Goal: Task Accomplishment & Management: Complete application form

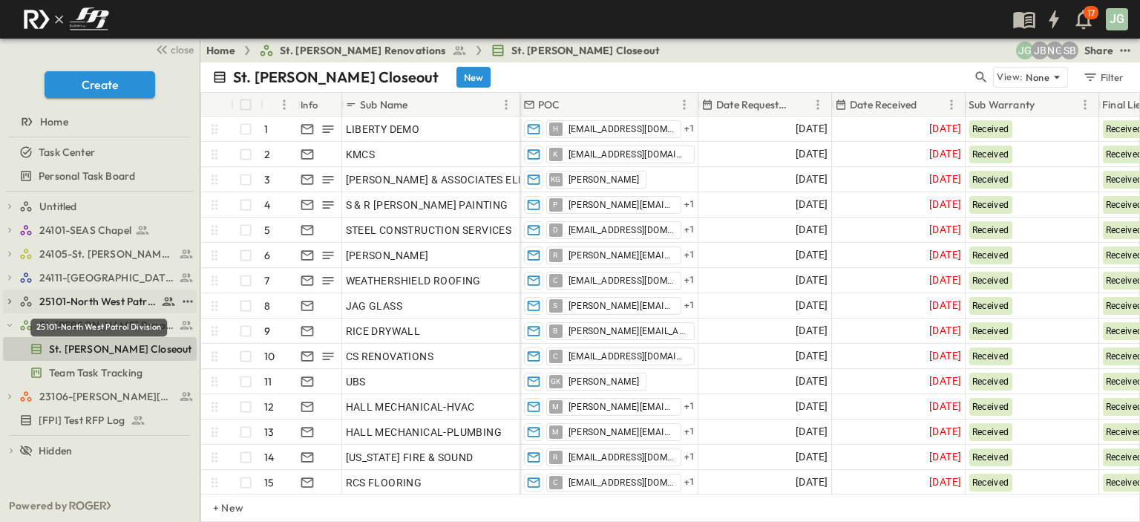
click at [77, 303] on span "25101-North West Patrol Division" at bounding box center [98, 301] width 118 height 15
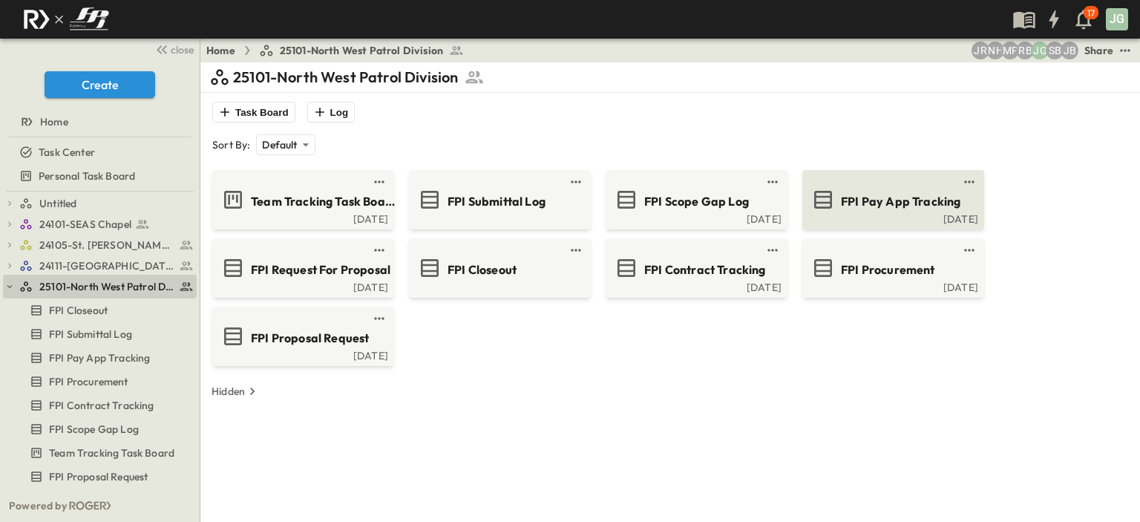
click at [901, 198] on span "FPI Pay App Tracking" at bounding box center [901, 201] width 120 height 17
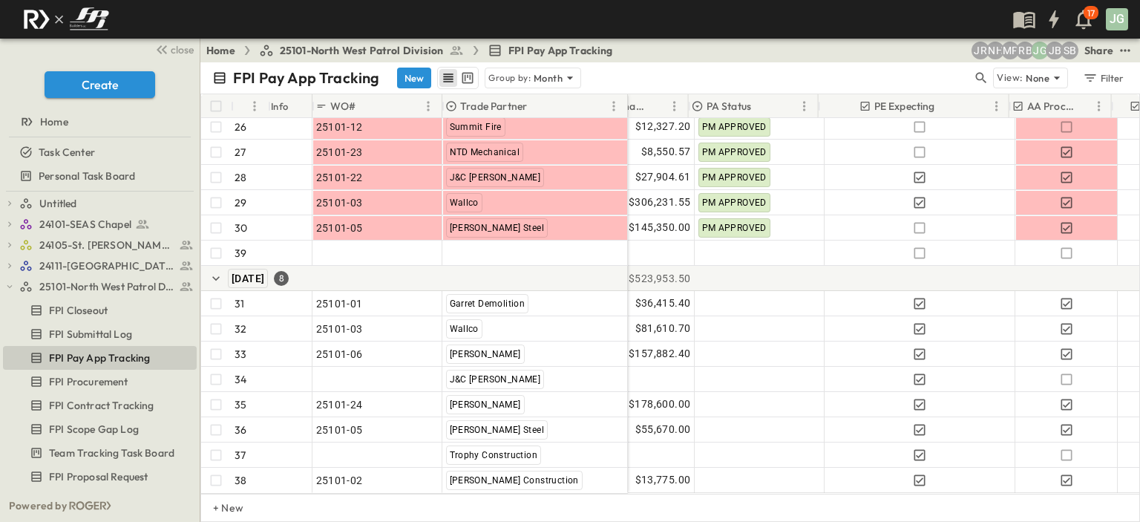
scroll to position [796, 460]
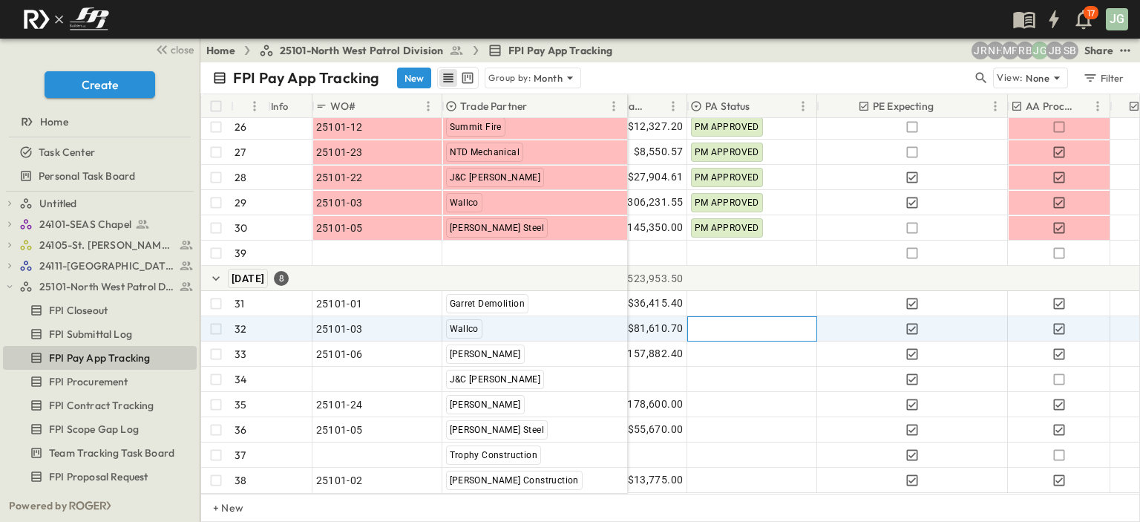
click at [761, 319] on div at bounding box center [752, 329] width 128 height 24
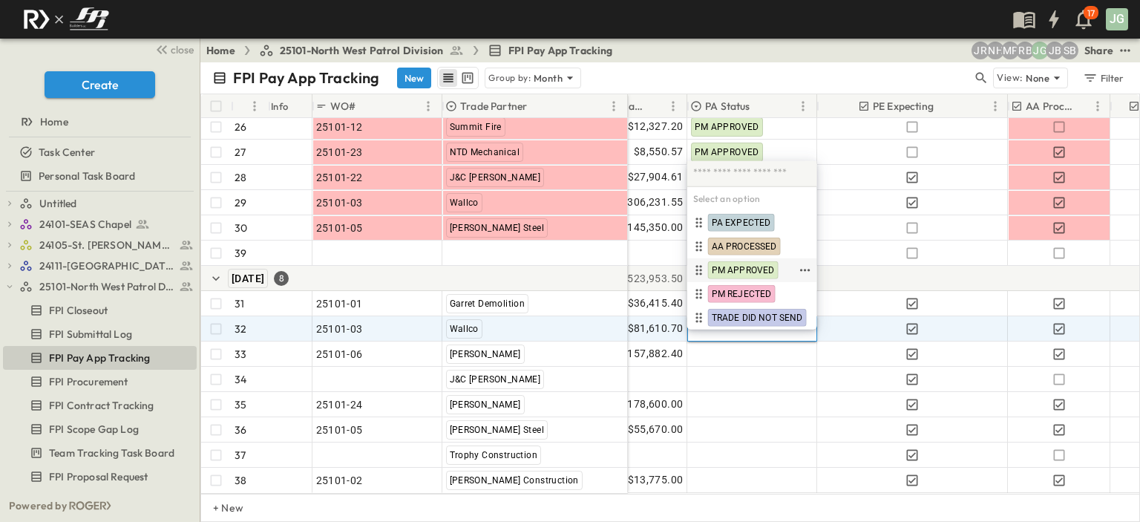
click at [760, 273] on span "PM APPROVED" at bounding box center [743, 270] width 63 height 12
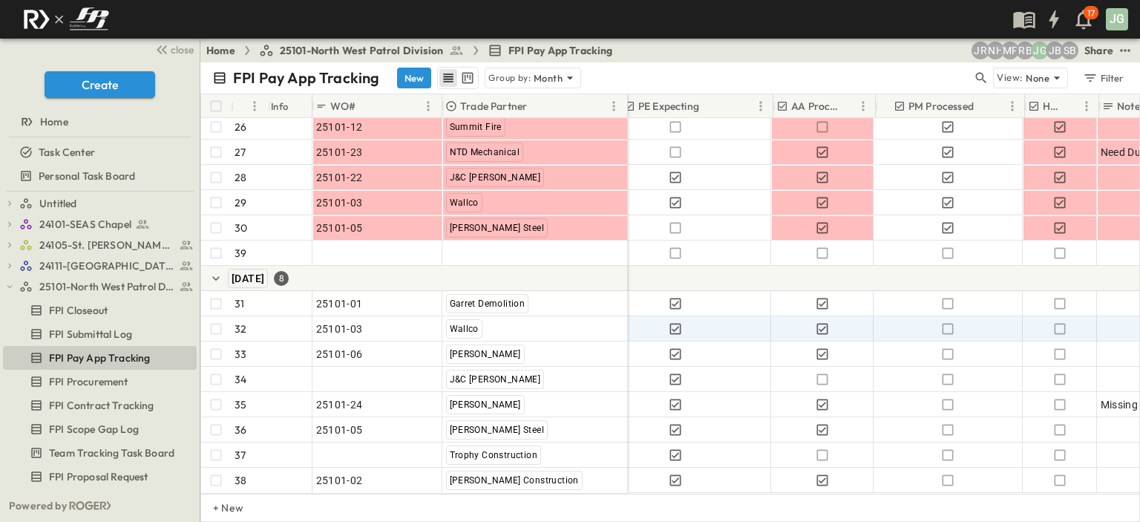
scroll to position [796, 750]
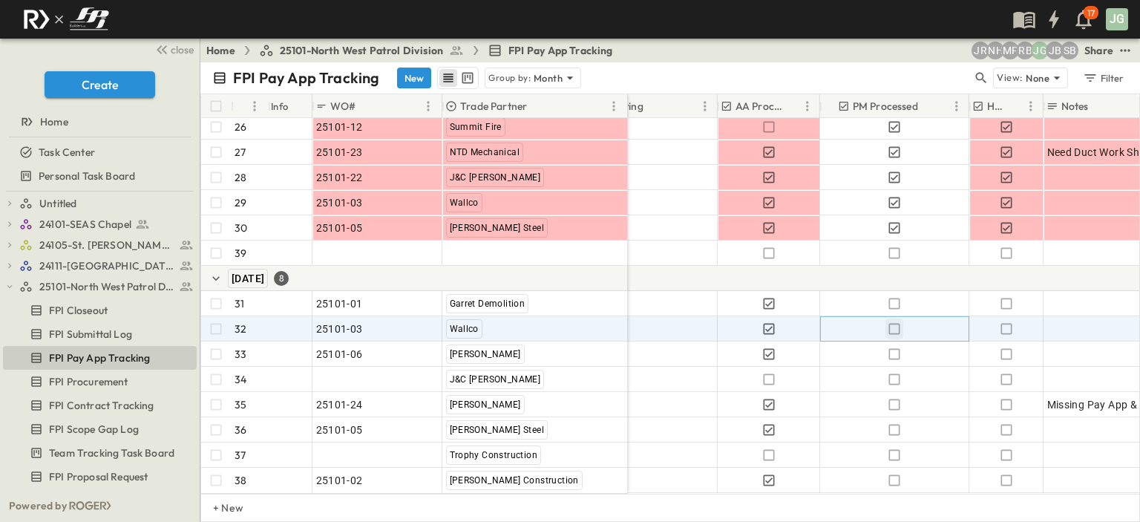
click at [892, 321] on icon "button" at bounding box center [894, 328] width 15 height 15
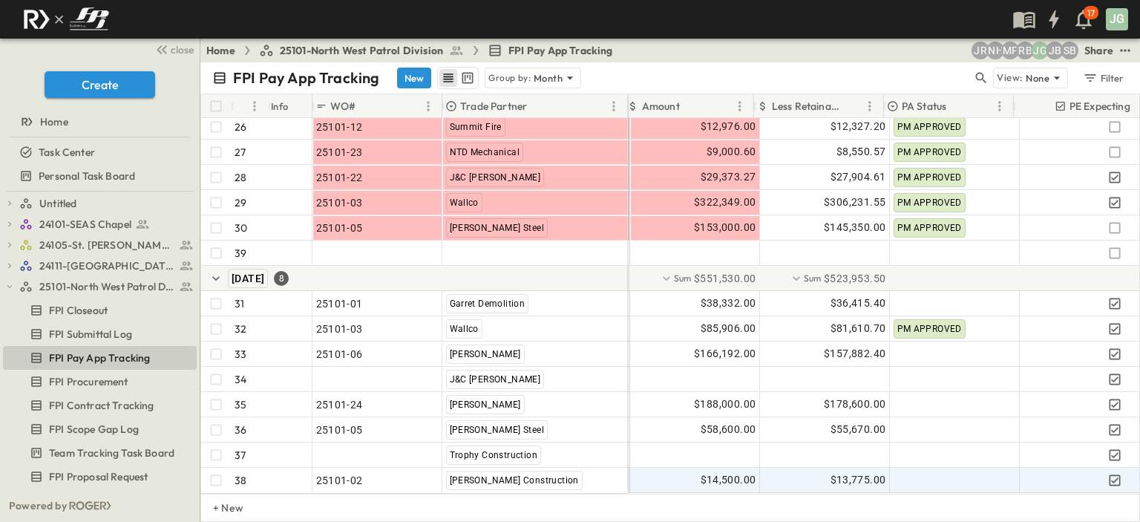
scroll to position [796, 294]
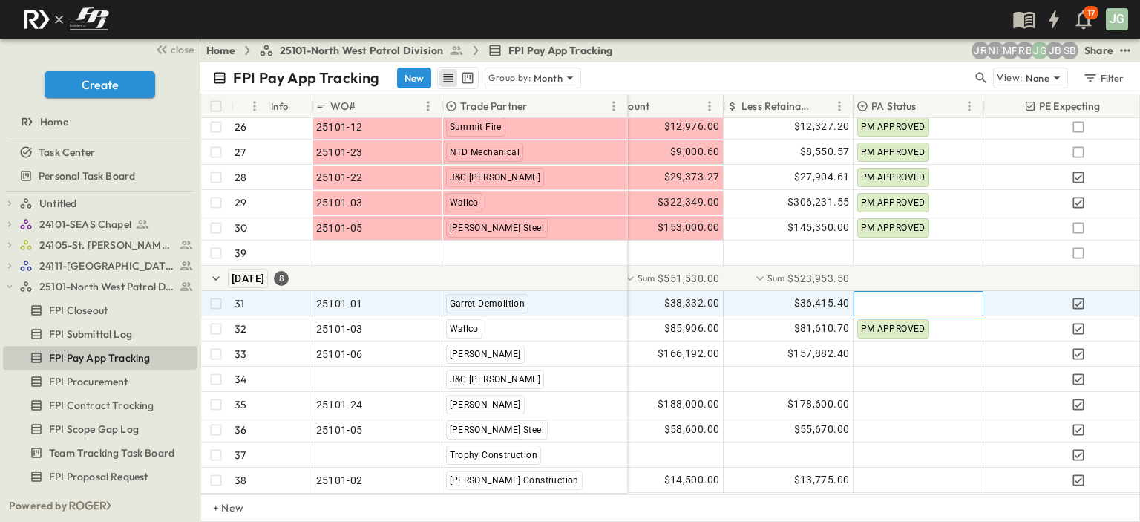
click at [877, 301] on div at bounding box center [918, 304] width 128 height 24
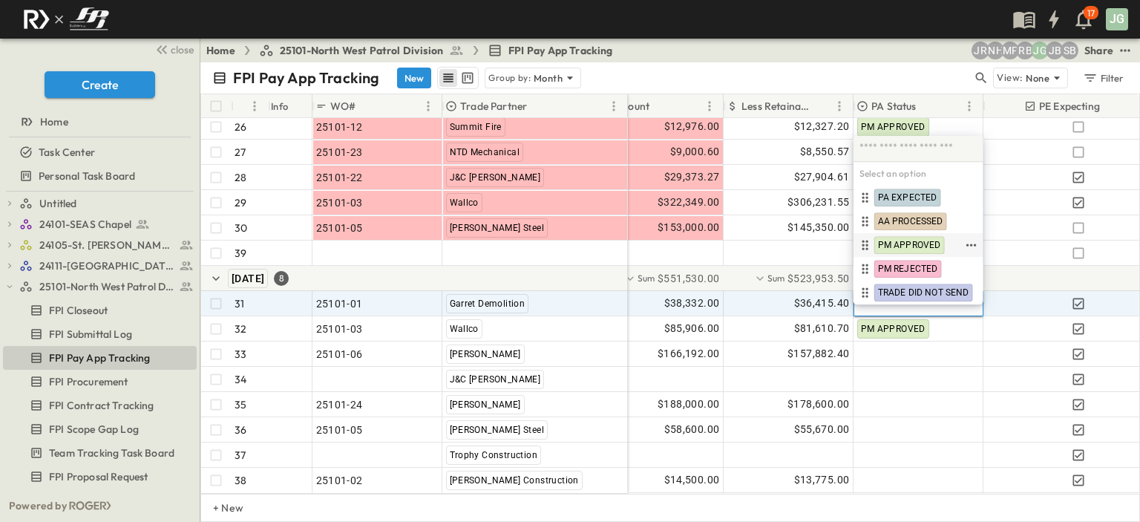
click at [913, 249] on span "PM APPROVED" at bounding box center [909, 245] width 63 height 12
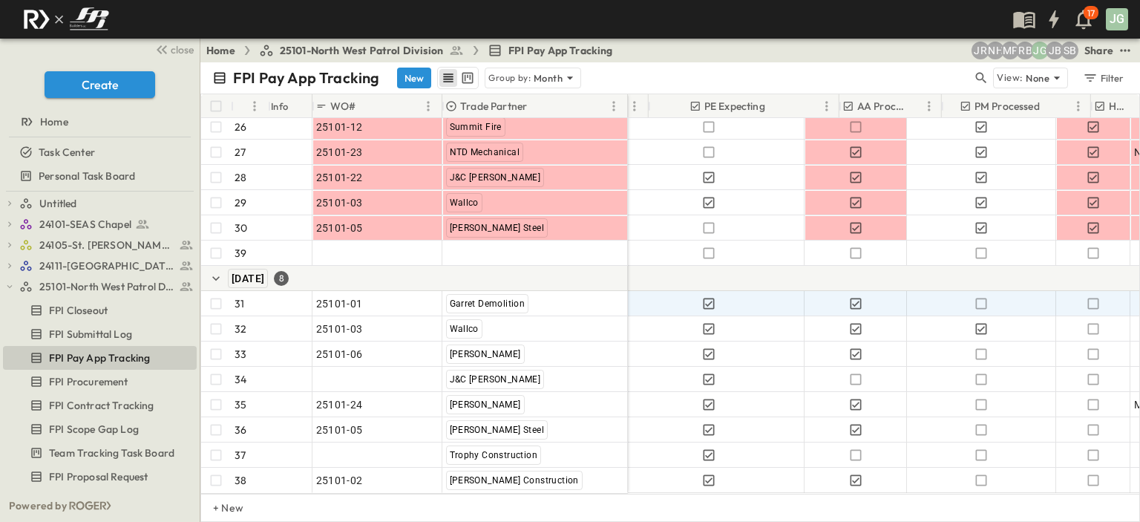
scroll to position [796, 746]
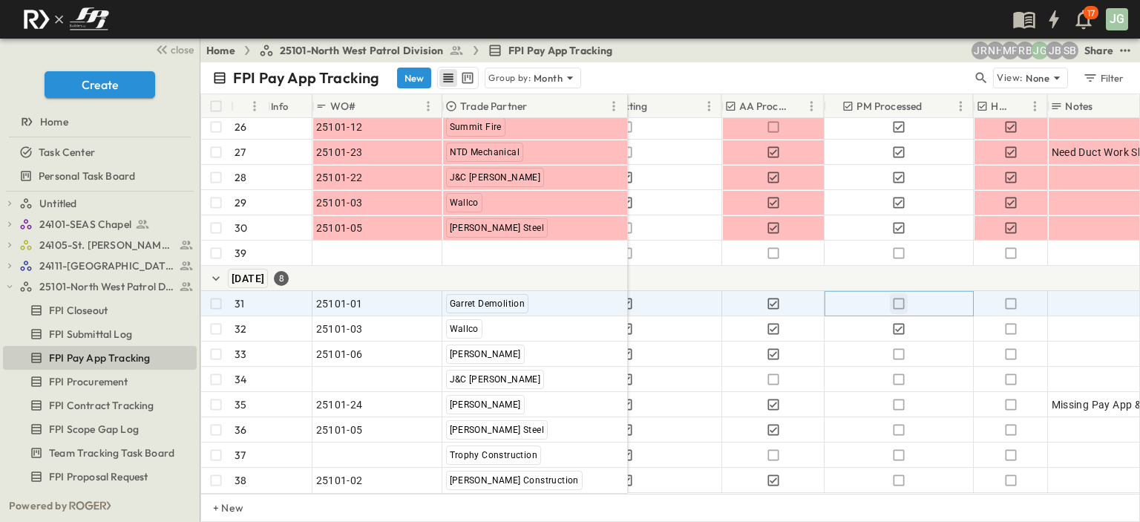
click at [900, 296] on icon "button" at bounding box center [898, 303] width 15 height 15
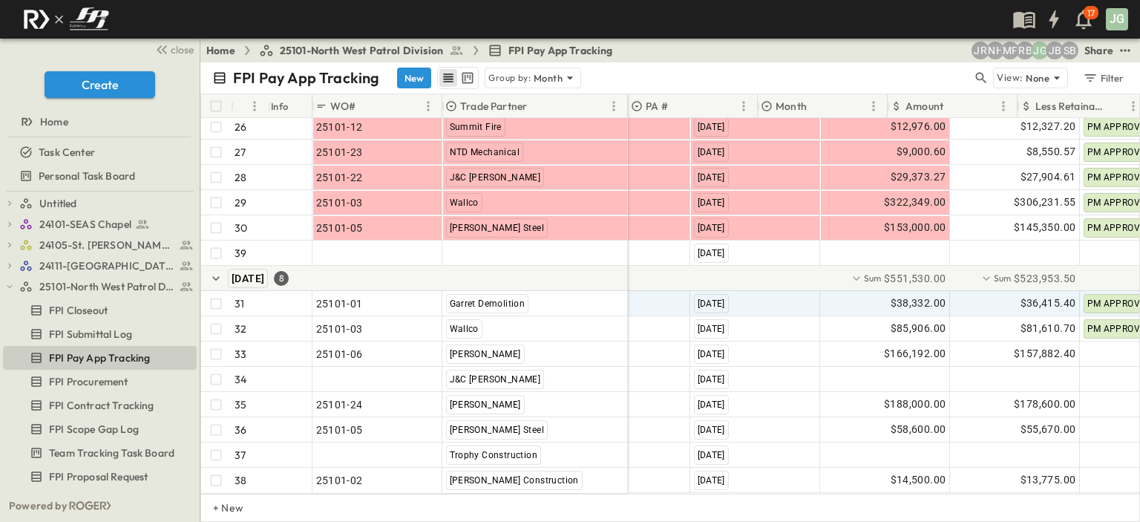
scroll to position [796, 0]
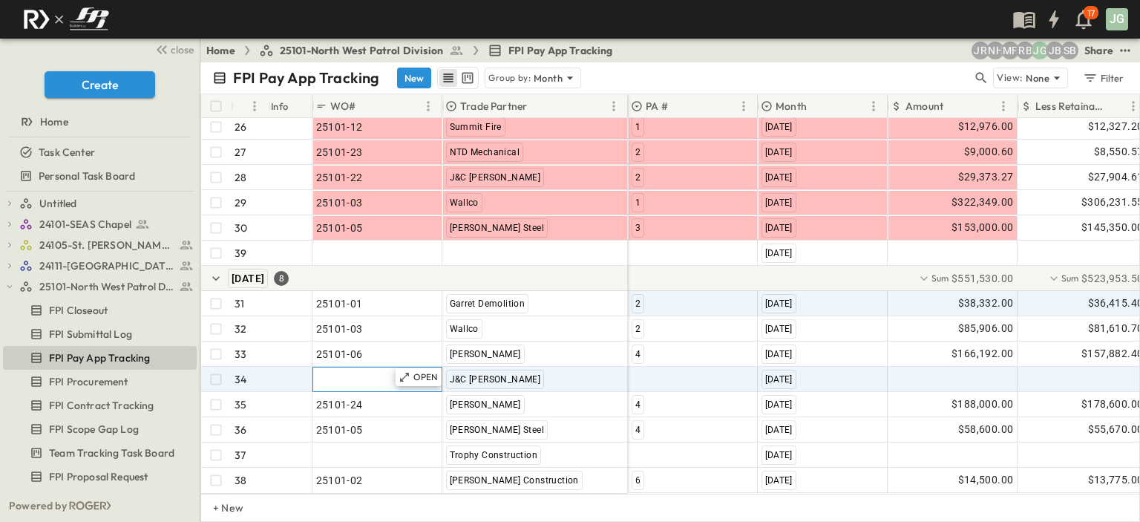
click at [359, 372] on span ""24101-01"" at bounding box center [342, 379] width 53 height 15
type input "********"
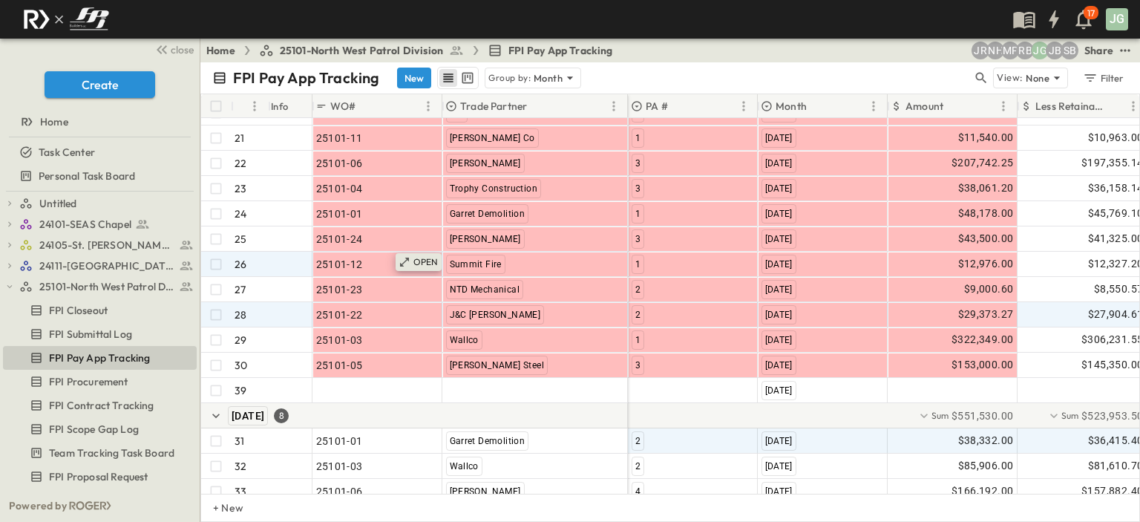
scroll to position [648, 0]
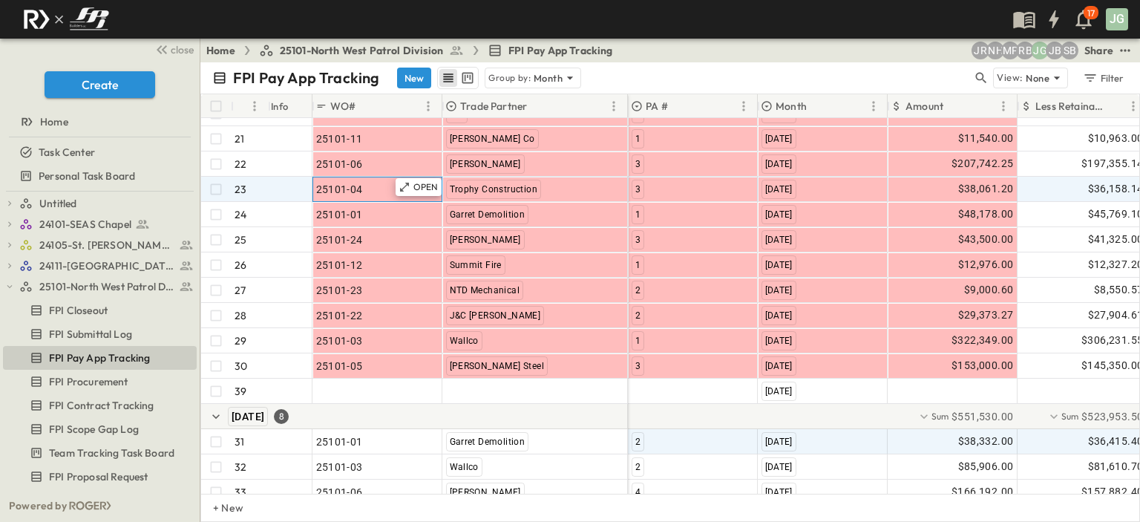
click at [368, 189] on div "25101-04" at bounding box center [377, 189] width 122 height 21
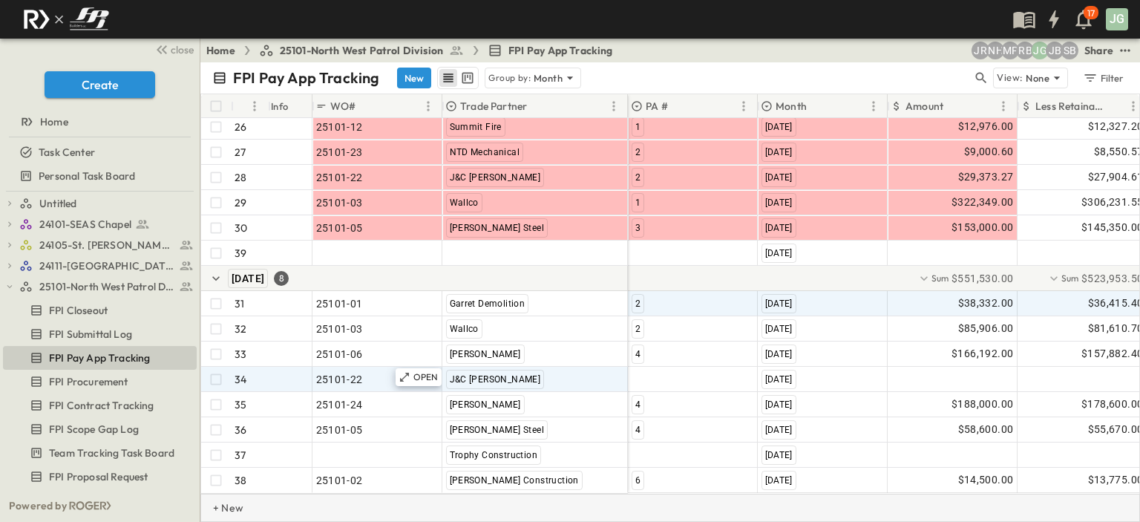
scroll to position [796, 0]
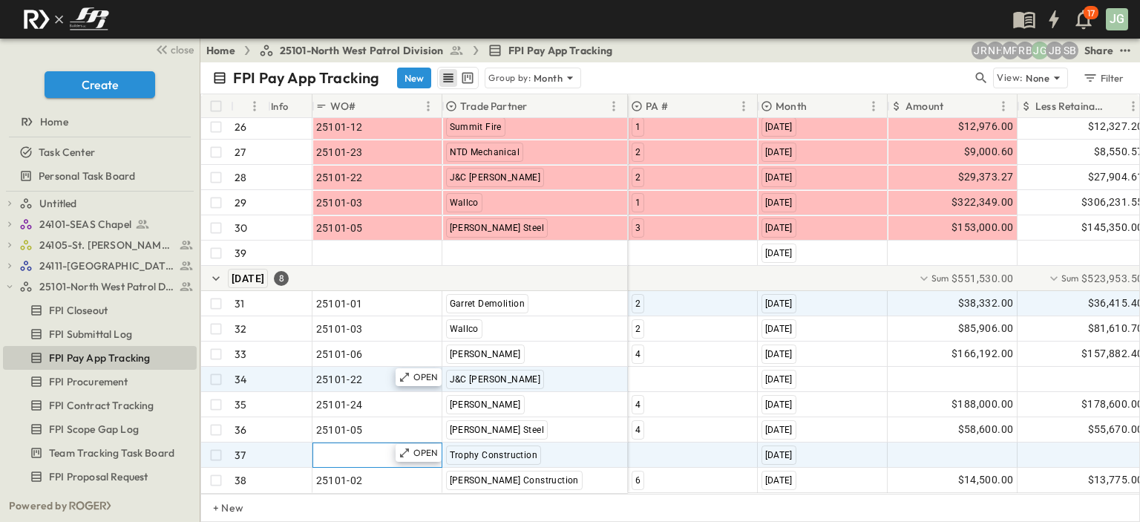
click at [345, 448] on span ""24101-01"" at bounding box center [342, 455] width 53 height 15
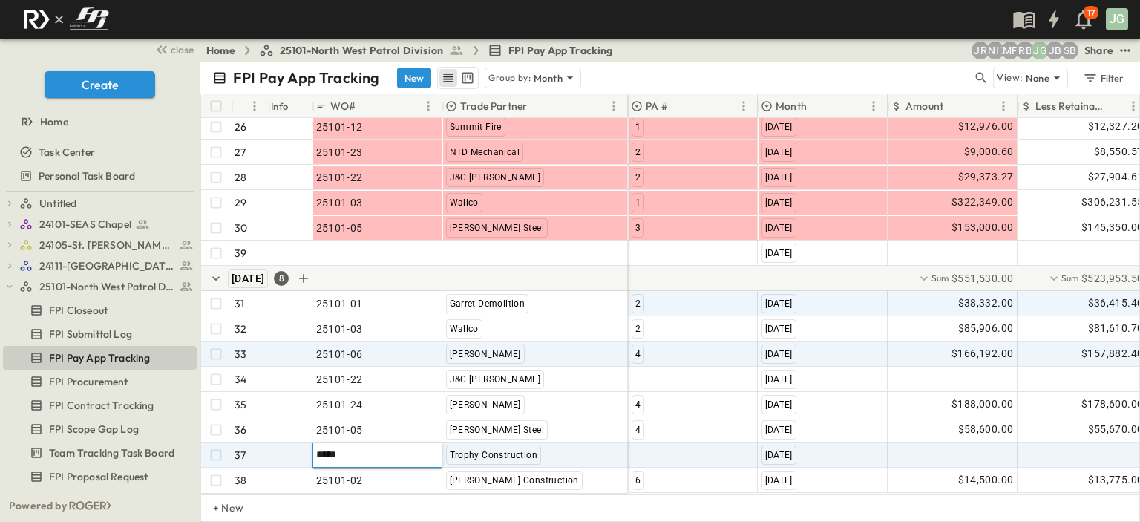
type input "******"
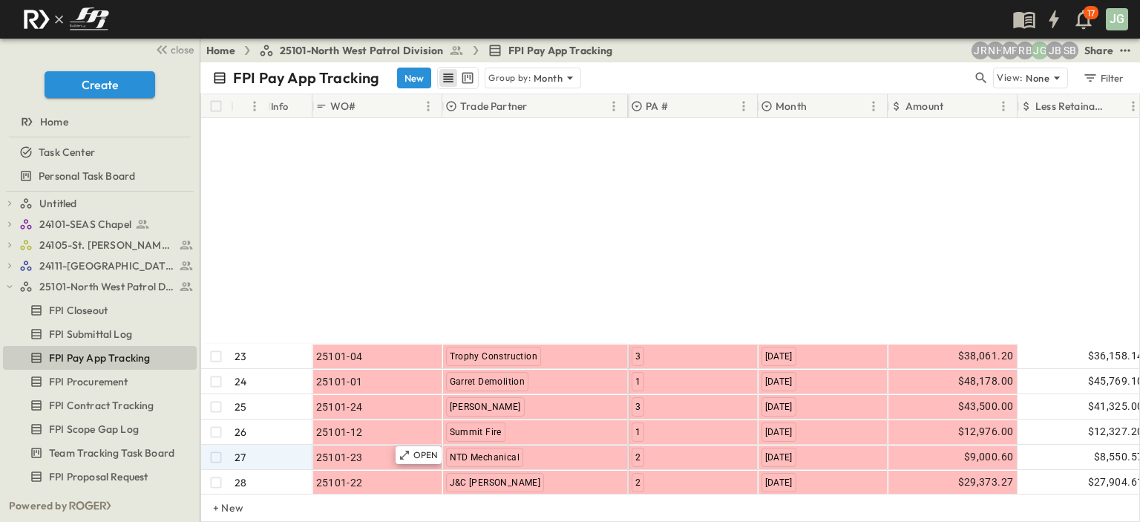
scroll to position [778, 0]
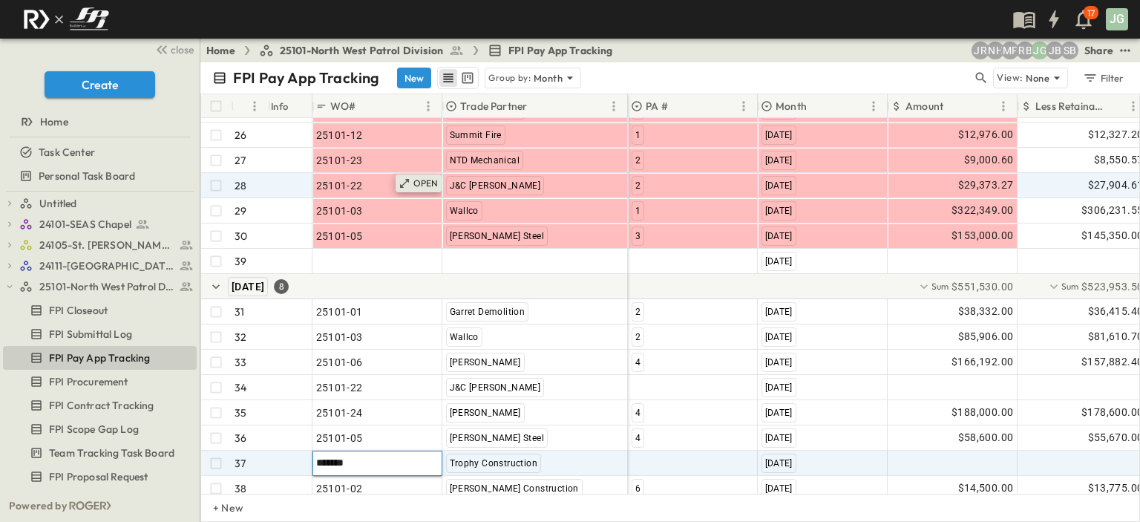
type input "********"
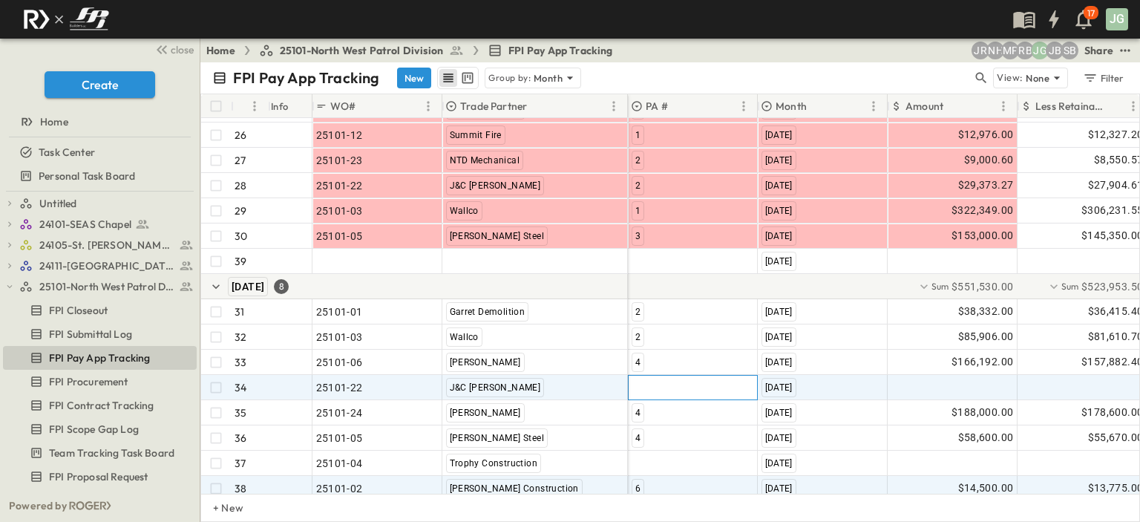
click at [660, 379] on div at bounding box center [693, 388] width 128 height 24
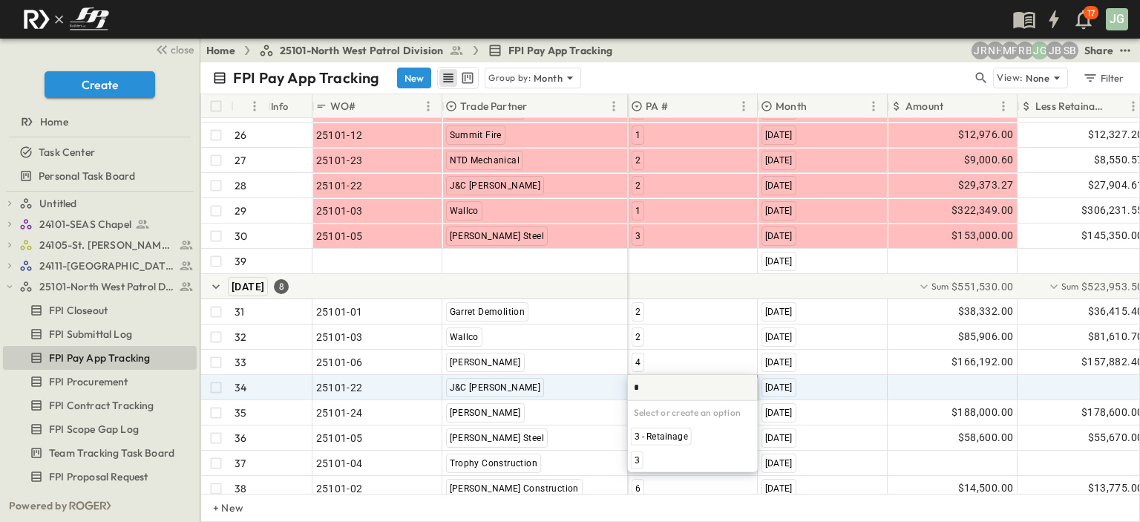
scroll to position [0, 0]
click at [666, 465] on div "3" at bounding box center [684, 460] width 106 height 18
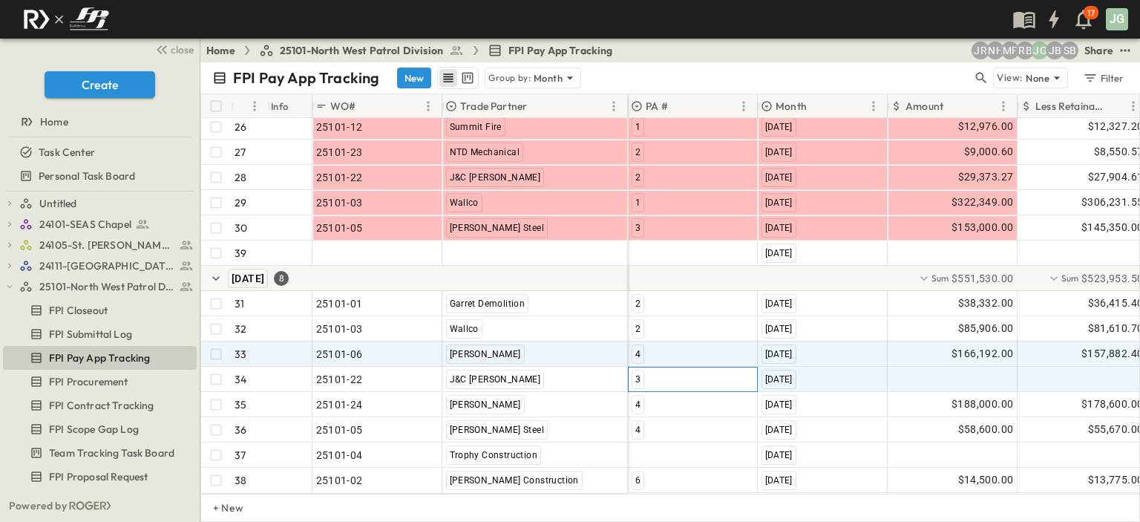
scroll to position [796, 0]
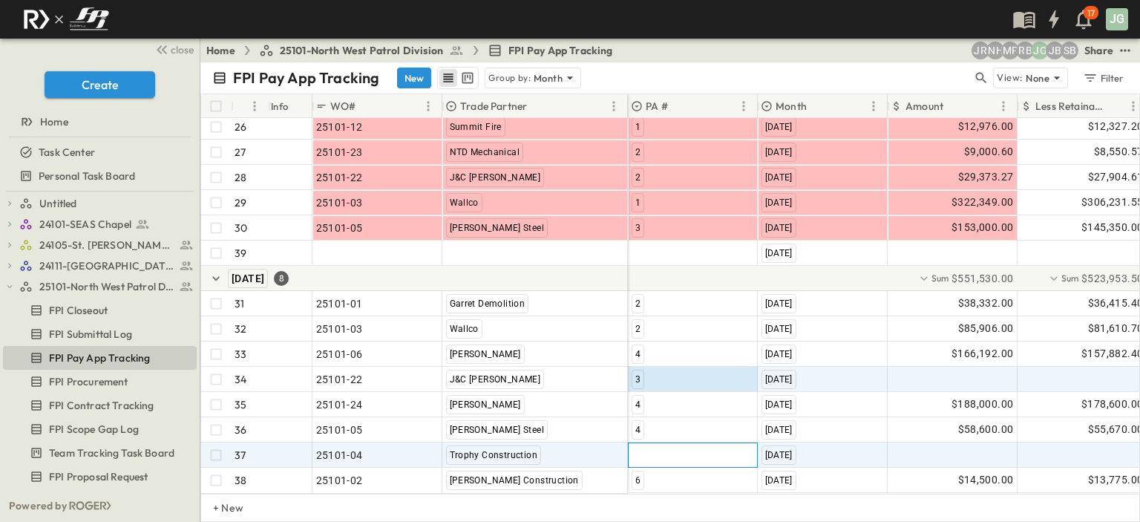
click at [638, 444] on div at bounding box center [693, 455] width 128 height 24
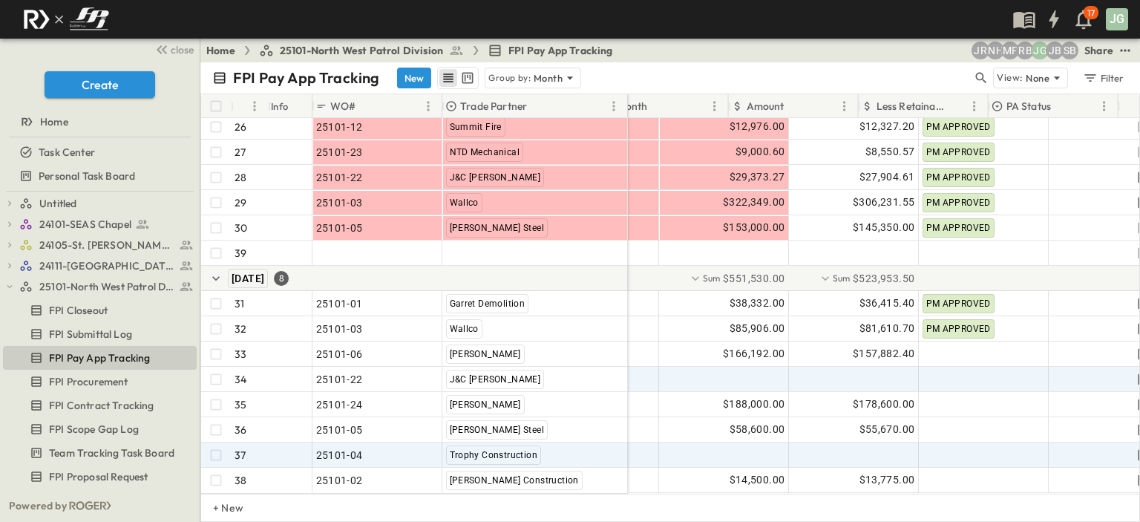
scroll to position [796, 242]
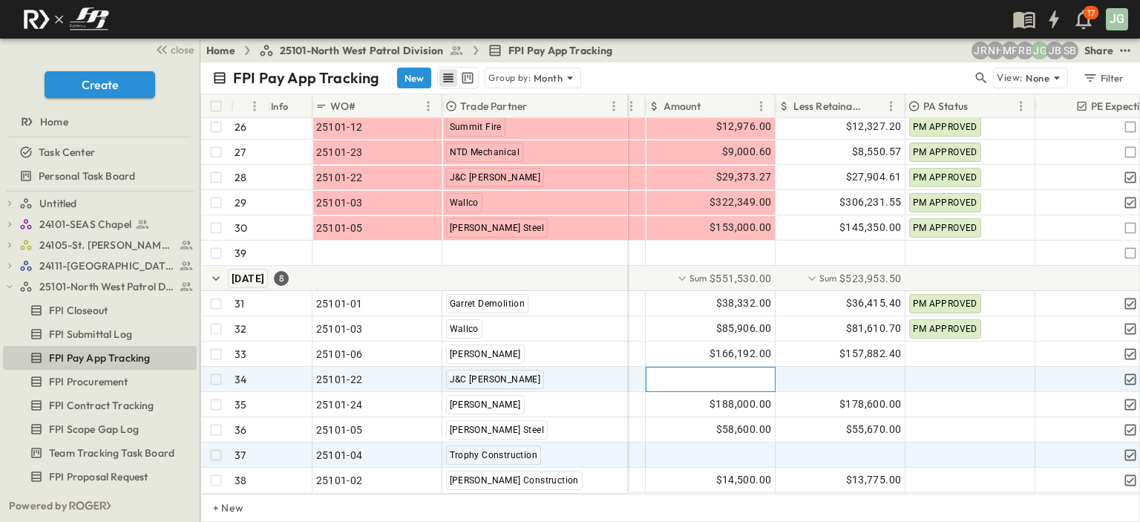
click at [710, 367] on div at bounding box center [711, 379] width 128 height 24
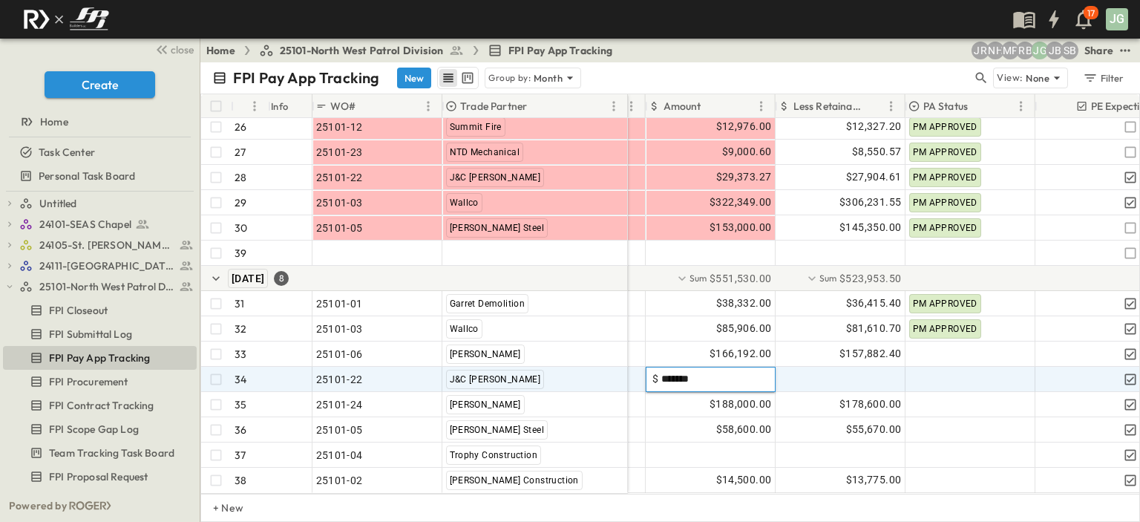
type input "********"
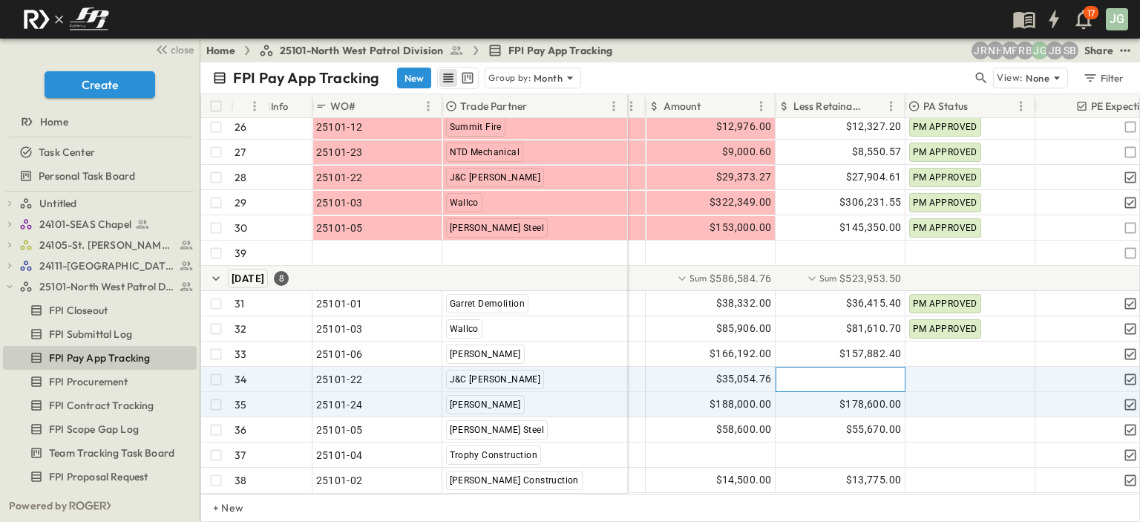
click at [809, 367] on div at bounding box center [840, 379] width 128 height 24
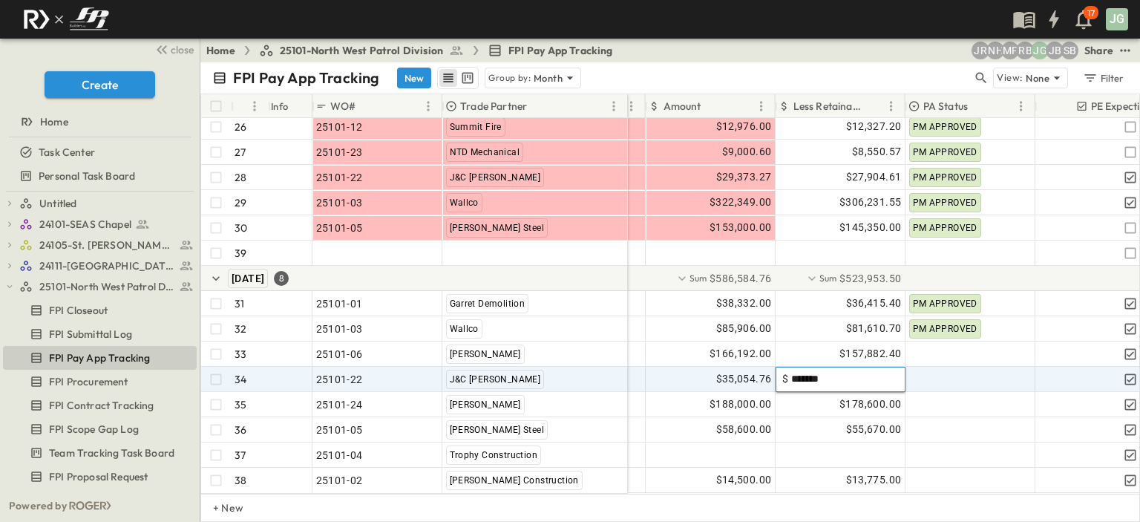
type input "********"
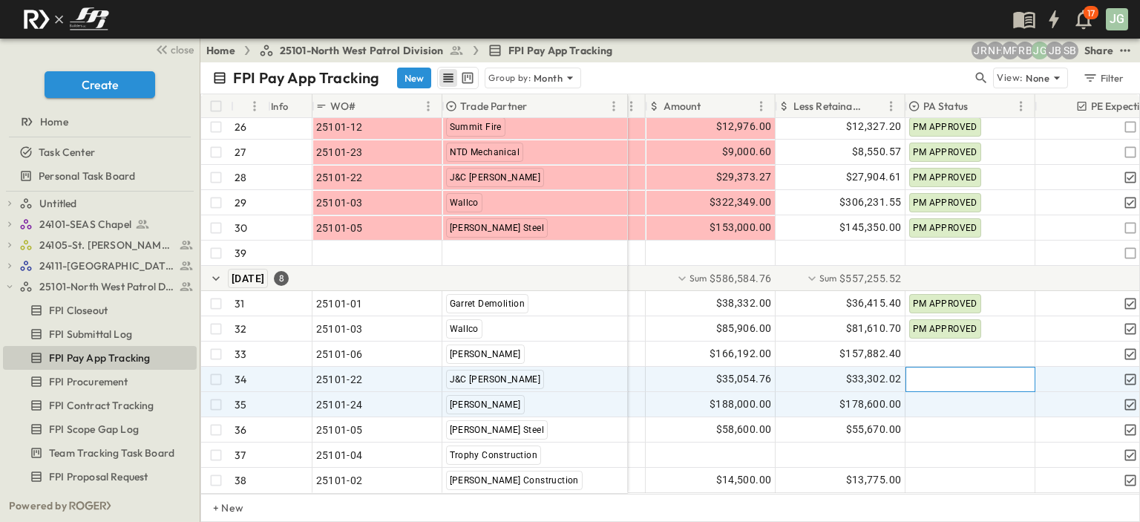
click at [930, 367] on div at bounding box center [970, 379] width 128 height 24
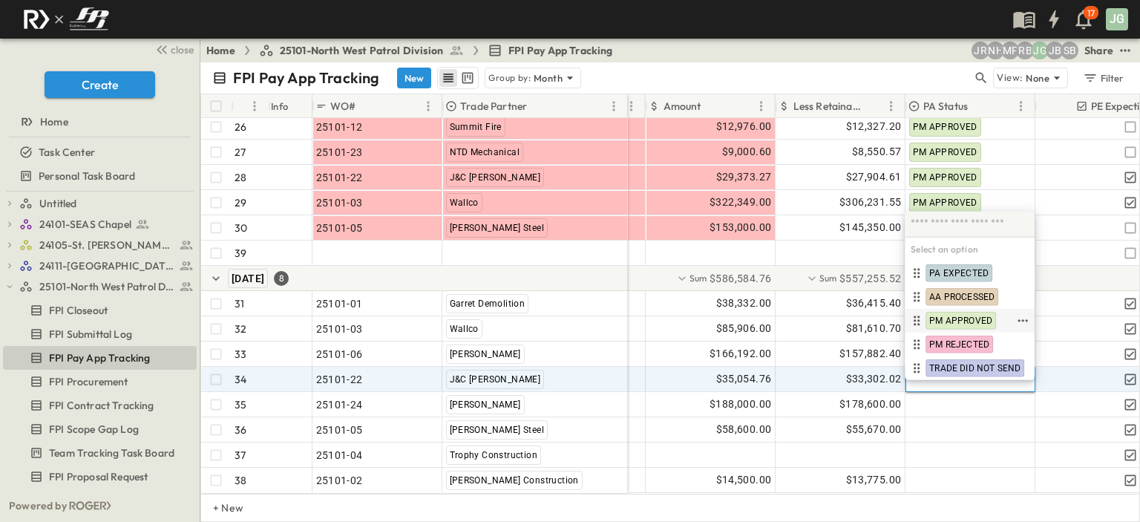
click at [953, 322] on span "PM APPROVED" at bounding box center [960, 321] width 63 height 12
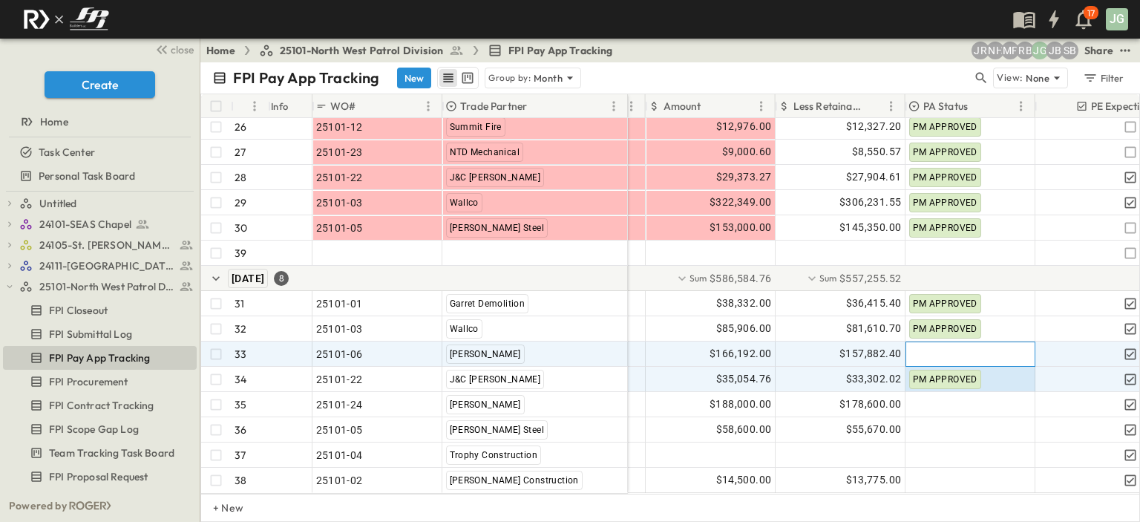
click at [952, 342] on div at bounding box center [970, 354] width 128 height 24
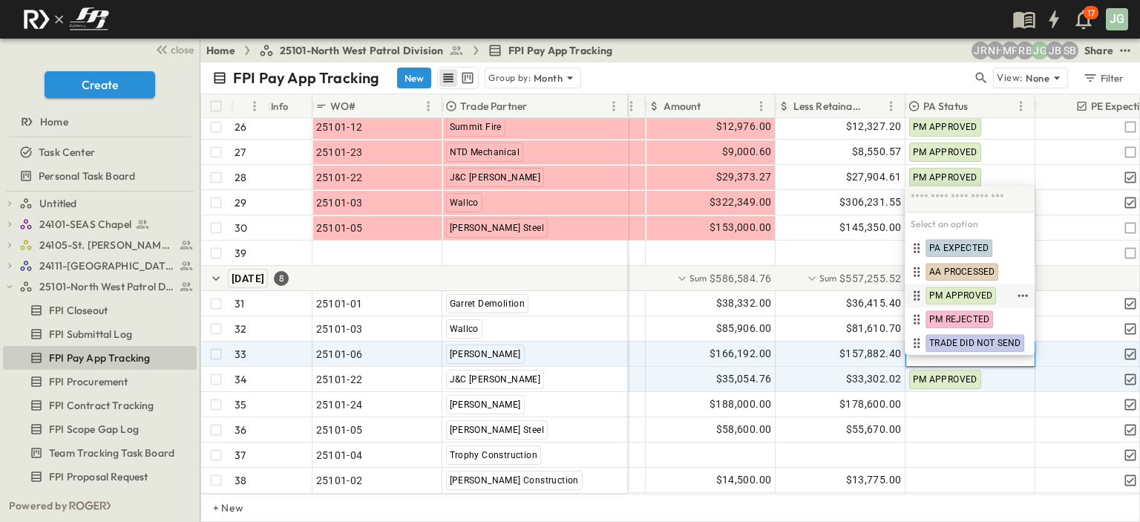
click at [963, 295] on span "PM APPROVED" at bounding box center [960, 295] width 63 height 12
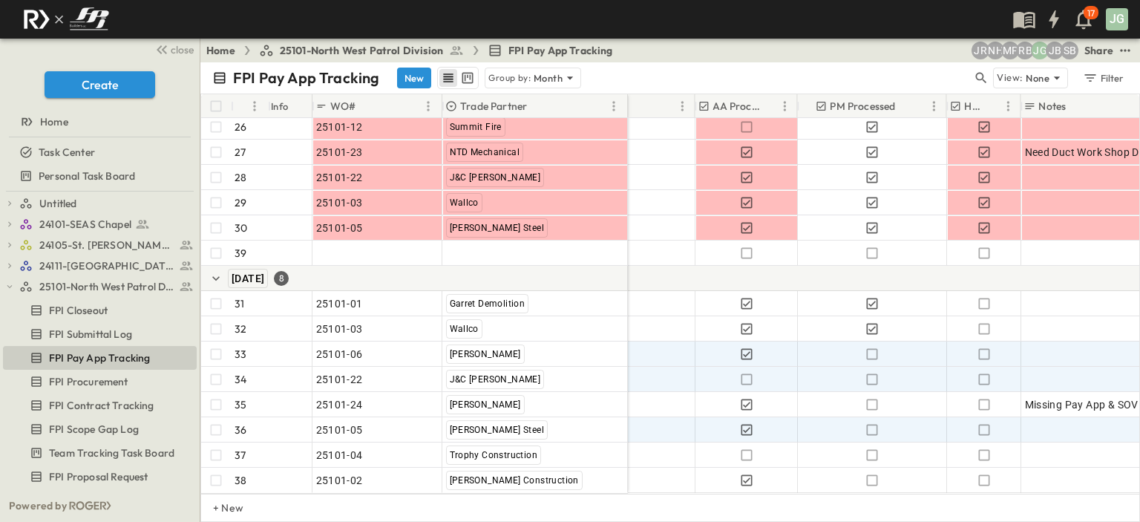
scroll to position [796, 787]
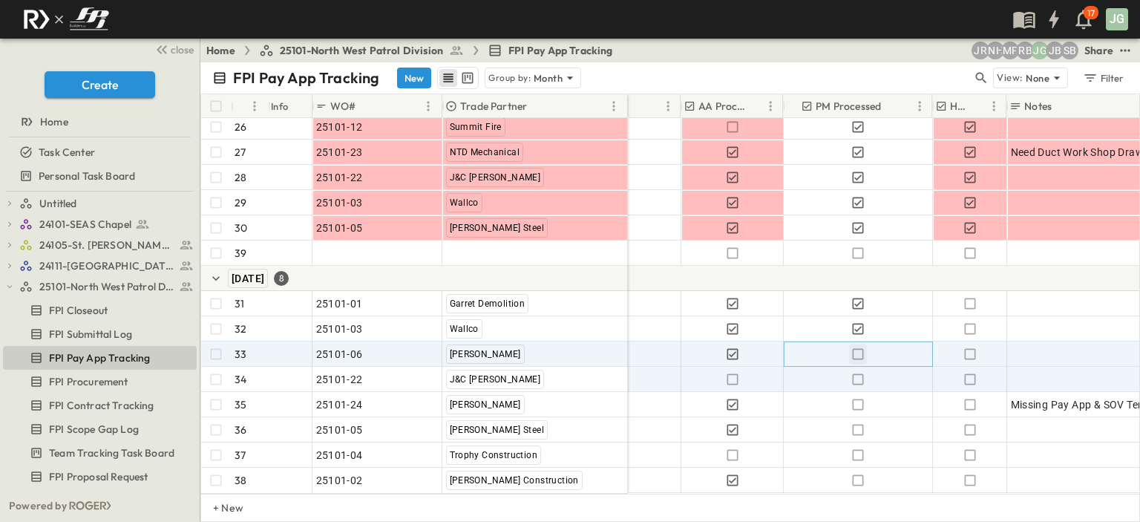
click at [857, 347] on icon "button" at bounding box center [858, 354] width 15 height 15
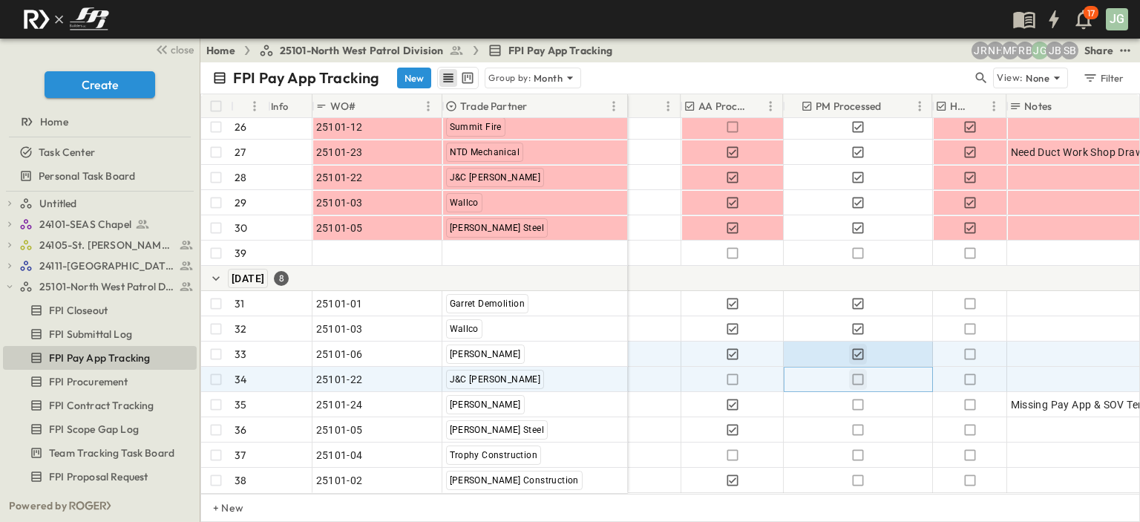
click at [857, 372] on icon "button" at bounding box center [858, 379] width 15 height 15
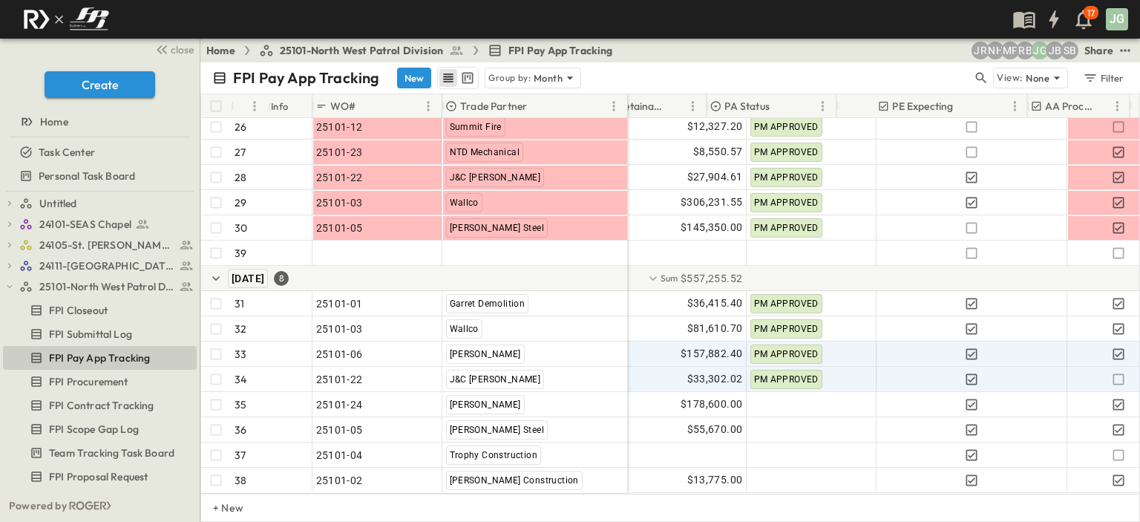
scroll to position [796, 451]
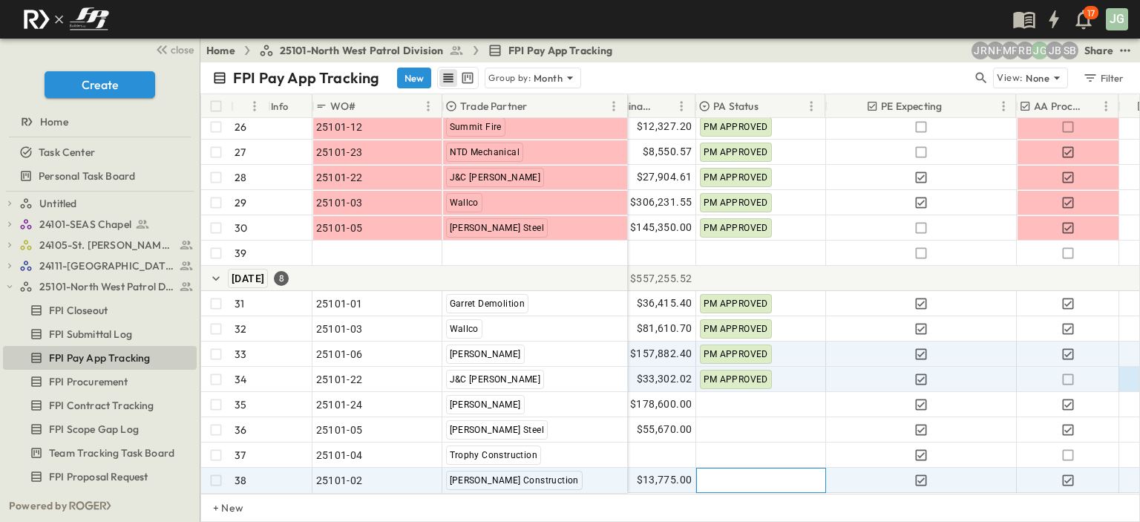
click at [736, 474] on div at bounding box center [761, 480] width 128 height 24
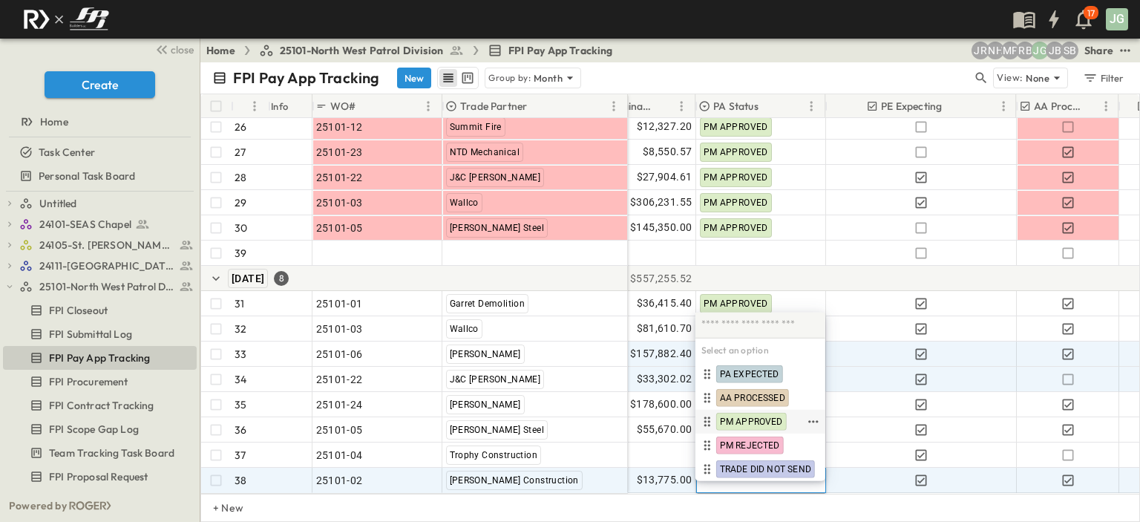
click at [747, 423] on span "PM APPROVED" at bounding box center [751, 422] width 63 height 12
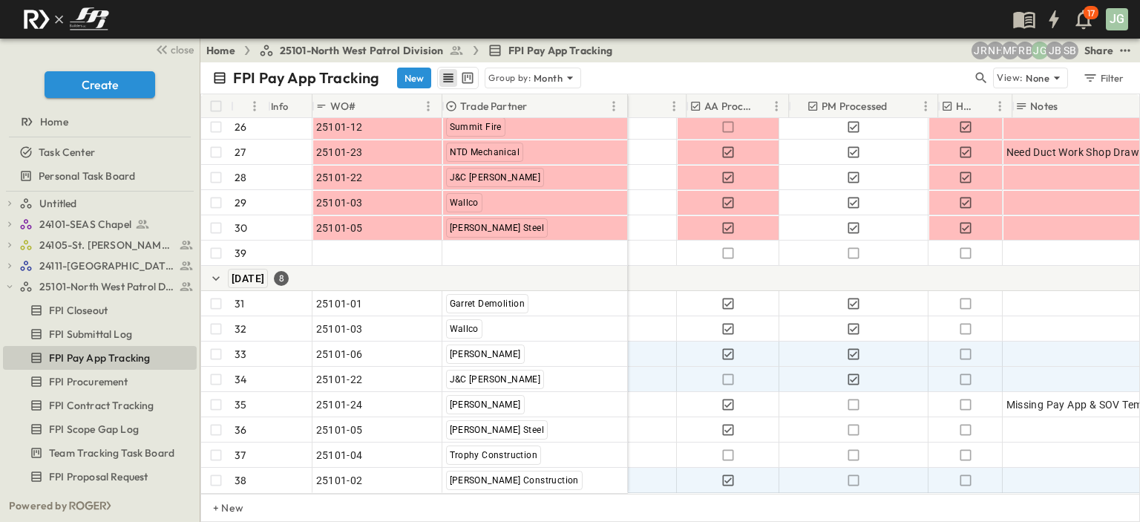
scroll to position [796, 805]
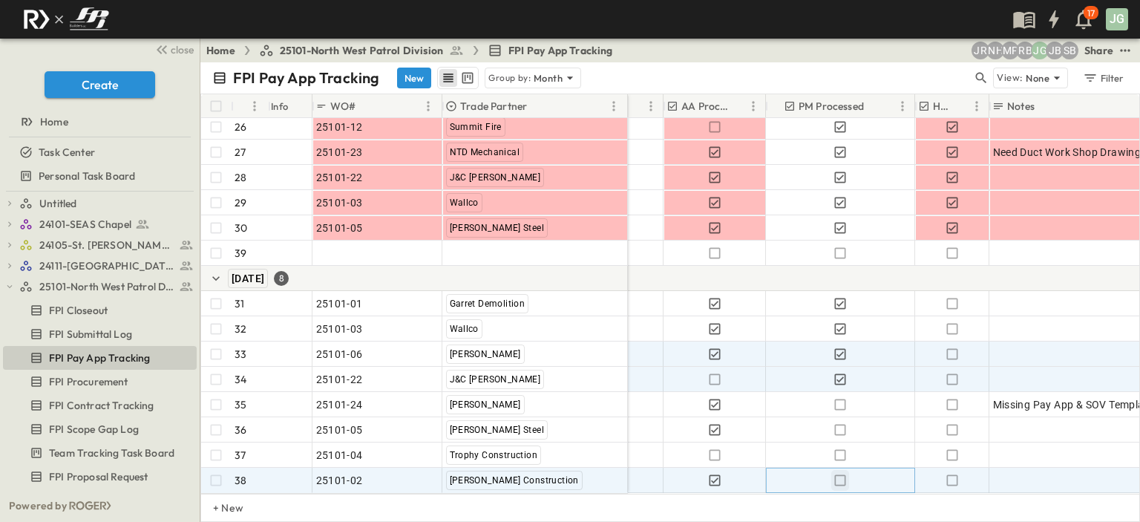
click at [840, 473] on icon "button" at bounding box center [840, 480] width 15 height 15
click at [951, 473] on icon "button" at bounding box center [952, 480] width 15 height 15
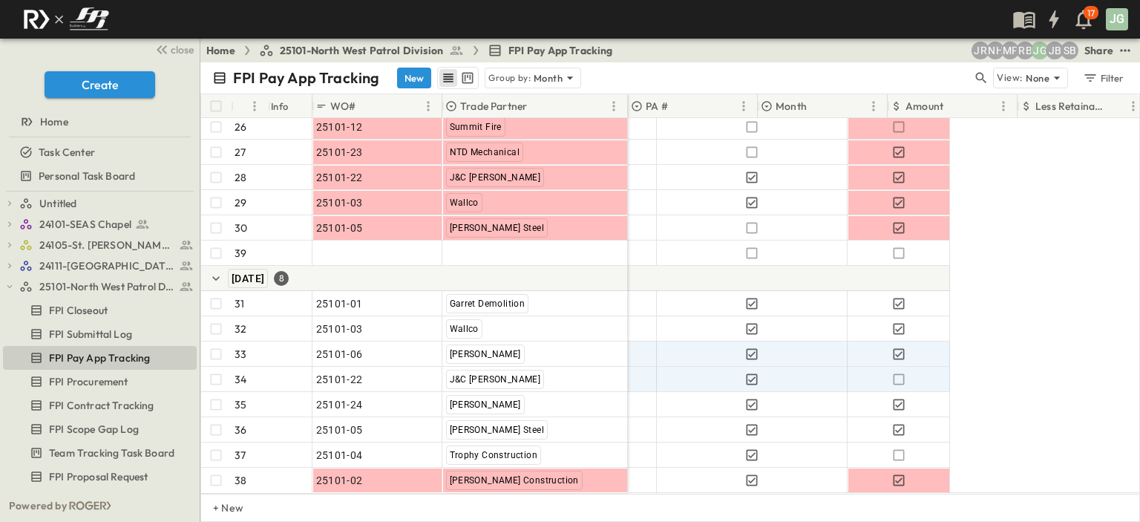
scroll to position [796, 0]
